Goal: Information Seeking & Learning: Learn about a topic

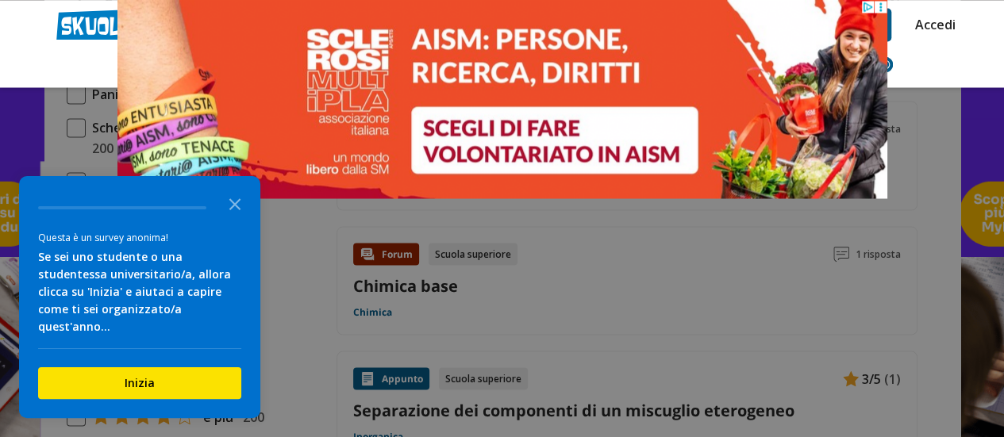
scroll to position [1031, 0]
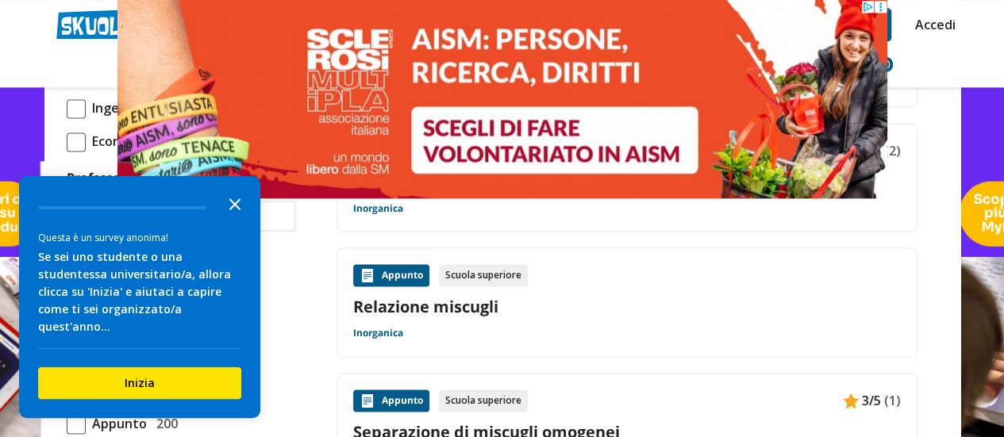
click at [243, 216] on icon "Close the survey" at bounding box center [235, 203] width 32 height 32
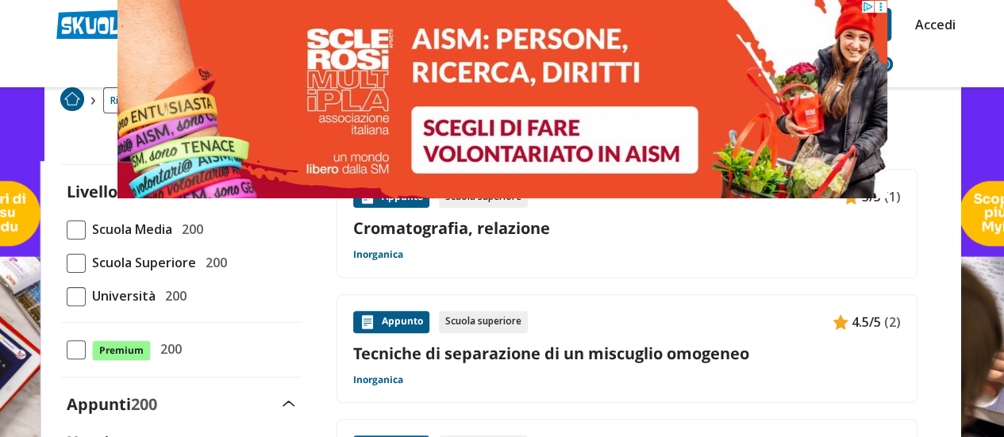
scroll to position [0, 0]
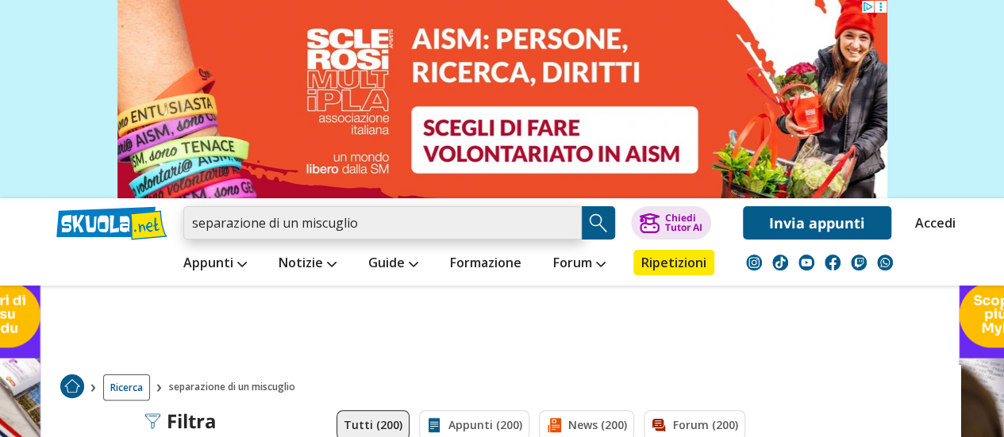
click at [397, 226] on input "separazione di un miscuglio" at bounding box center [382, 222] width 398 height 33
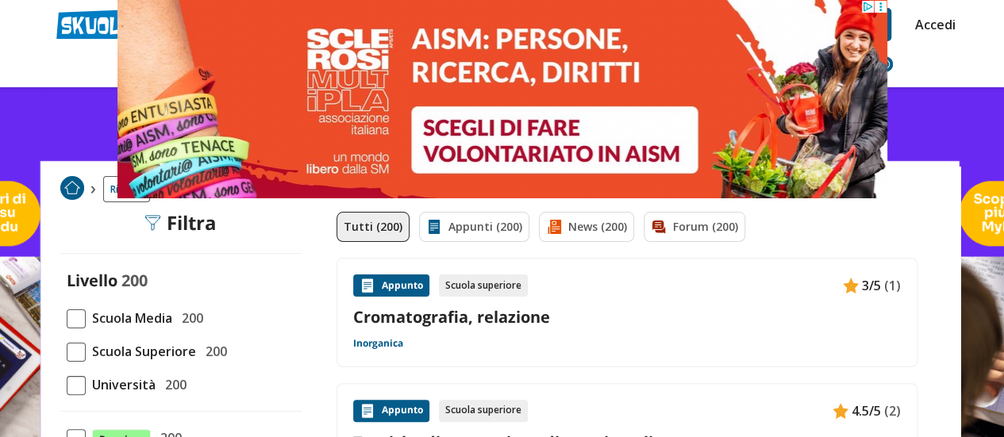
click at [79, 317] on span at bounding box center [76, 318] width 19 height 19
click at [67, 318] on input "Scuola Media 200" at bounding box center [67, 318] width 0 height 0
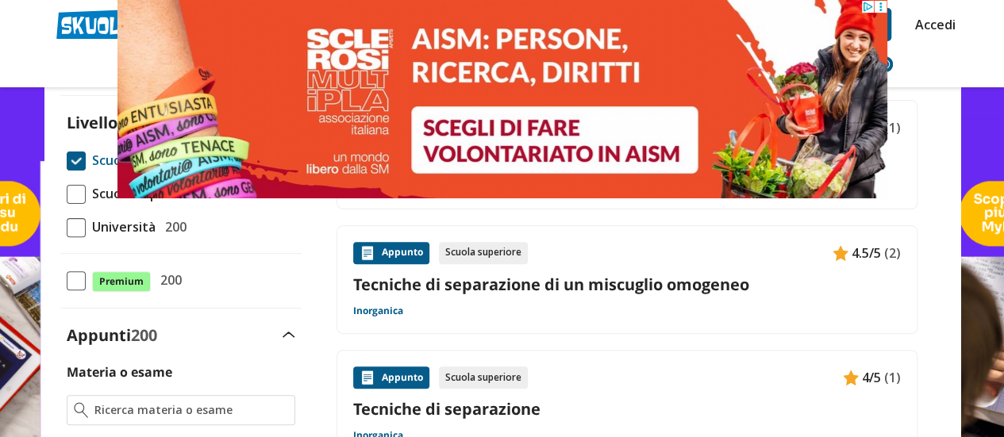
scroll to position [159, 0]
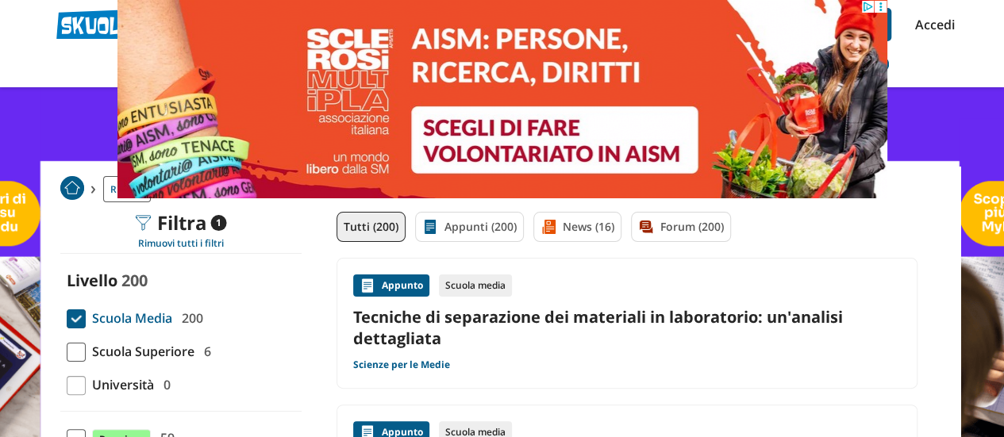
click at [533, 344] on link "Tecniche di separazione dei materiali in laboratorio: un'analisi dettagliata" at bounding box center [626, 327] width 547 height 43
